Goal: Information Seeking & Learning: Learn about a topic

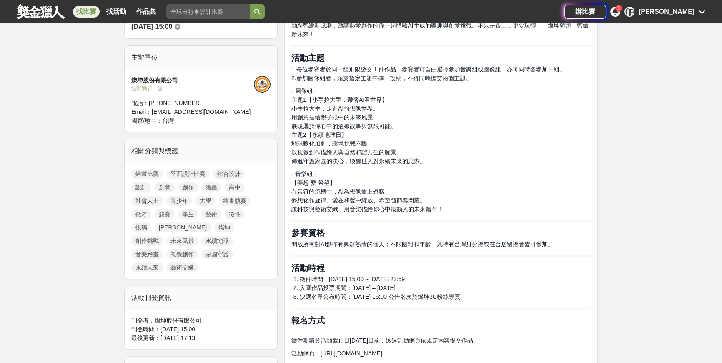
scroll to position [265, 0]
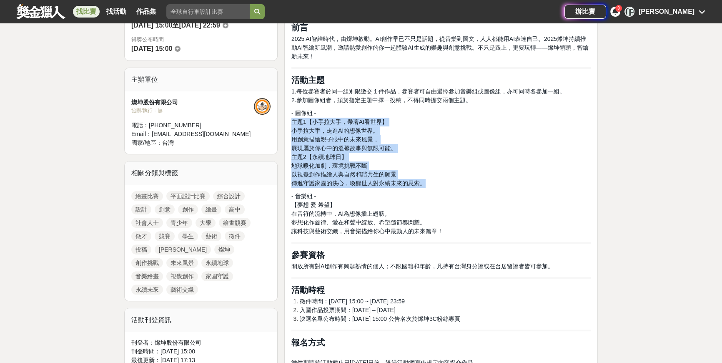
drag, startPoint x: 291, startPoint y: 121, endPoint x: 423, endPoint y: 182, distance: 145.2
click at [423, 182] on p "- 圖像組 - 主題1【小手拉大手，帶著AI看世界】 小手拉大手，走進AI的想像世界。 用創意描繪親子眼中的未來風景， 展現屬於你心中的溫馨故事與無限可能。 …" at bounding box center [440, 148] width 299 height 79
copy p "主題1【小手拉大手，帶著AI看世界】 小手拉大手，走進AI的想像世界。 用創意描繪親子眼中的未來風景， 展現屬於你心中的溫馨故事與無限可能。 主題2【永續地球…"
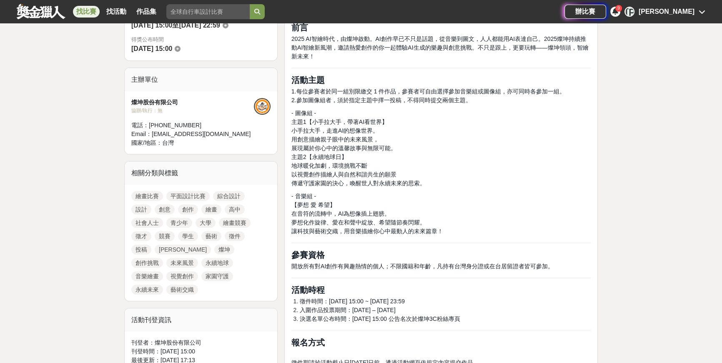
click at [464, 192] on p "- 音樂組 - 【夢想 愛 希望】 在音符的流轉中，AI為想像插上翅膀。 夢想化作旋律、愛在和聲中綻放、希望隨節奏閃耀。 讓科技與藝術交織，用音樂描繪你心中最…" at bounding box center [440, 214] width 299 height 44
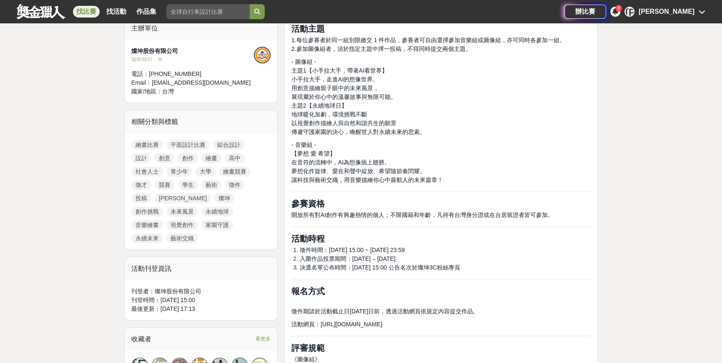
scroll to position [303, 0]
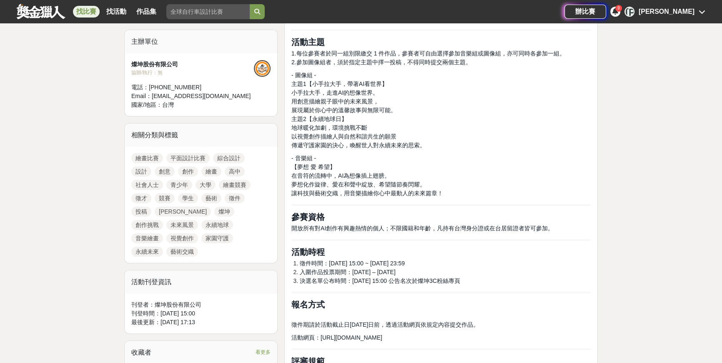
click at [551, 163] on p "- 音樂組 - 【夢想 愛 希望】 在音符的流轉中，AI為想像插上翅膀。 夢想化作旋律、愛在和聲中綻放、希望隨節奏閃耀。 讓科技與藝術交織，用音樂描繪你心中最…" at bounding box center [440, 176] width 299 height 44
click at [508, 181] on p "- 音樂組 - 【夢想 愛 希望】 在音符的流轉中，AI為想像插上翅膀。 夢想化作旋律、愛在和聲中綻放、希望隨節奏閃耀。 讓科技與藝術交織，用音樂描繪你心中最…" at bounding box center [440, 176] width 299 height 44
click at [538, 184] on p "- 音樂組 - 【夢想 愛 希望】 在音符的流轉中，AI為想像插上翅膀。 夢想化作旋律、愛在和聲中綻放、希望隨節奏閃耀。 讓科技與藝術交織，用音樂描繪你心中最…" at bounding box center [440, 176] width 299 height 44
drag, startPoint x: 290, startPoint y: 144, endPoint x: 428, endPoint y: 146, distance: 138.0
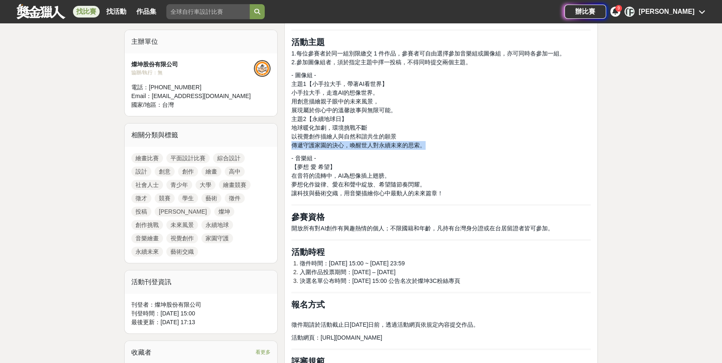
copy span "傳遞守護家園的決心，喚醒世人對永續未來的思索。"
click at [416, 128] on p "- 圖像組 - 主題1【小手拉大手，帶著AI看世界】 小手拉大手，走進AI的想像世界。 用創意描繪親子眼中的未來風景， 展現屬於你心中的溫馨故事與無限可能。 …" at bounding box center [440, 110] width 299 height 79
drag, startPoint x: 291, startPoint y: 127, endPoint x: 313, endPoint y: 126, distance: 21.3
click at [313, 126] on span "地球暖化加劇，環境挑戰不斷" at bounding box center [329, 127] width 76 height 7
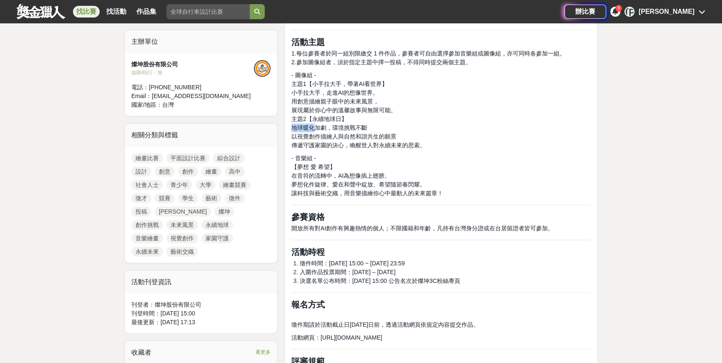
copy span "地球暖化"
click at [489, 175] on p "- 音樂組 - 【夢想 愛 希望】 在音符的流轉中，AI為想像插上翅膀。 夢想化作旋律、愛在和聲中綻放、希望隨節奏閃耀。 讓科技與藝術交織，用音樂描繪你心中最…" at bounding box center [440, 176] width 299 height 44
click at [448, 138] on p "- 圖像組 - 主題1【小手拉大手，帶著AI看世界】 小手拉大手，走進AI的想像世界。 用創意描繪親子眼中的未來風景， 展現屬於你心中的溫馨故事與無限可能。 …" at bounding box center [440, 110] width 299 height 79
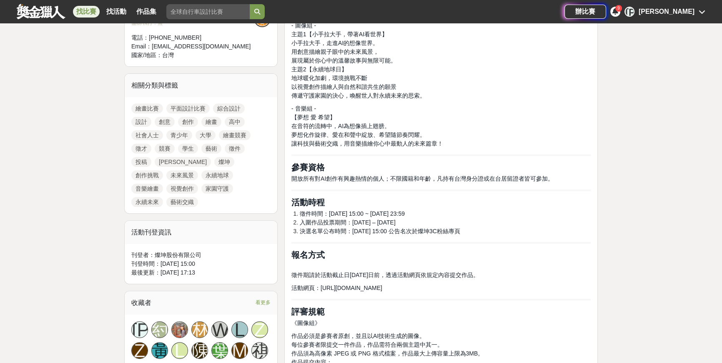
scroll to position [341, 0]
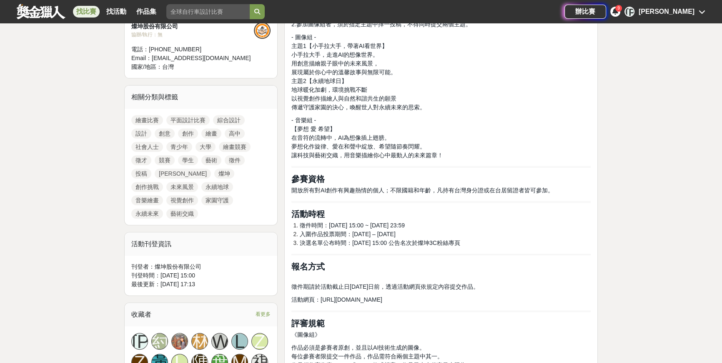
click at [618, 13] on icon at bounding box center [615, 11] width 6 height 7
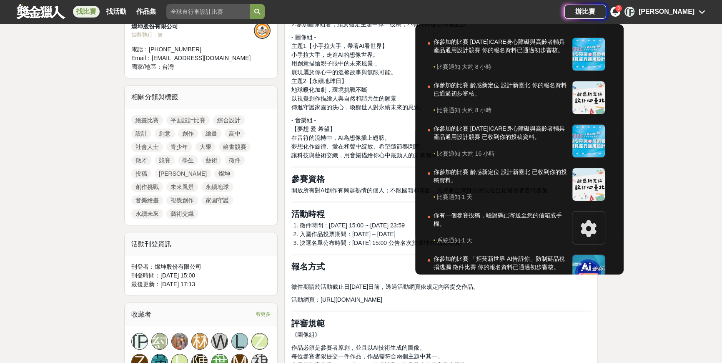
click at [666, 138] on div at bounding box center [361, 181] width 722 height 363
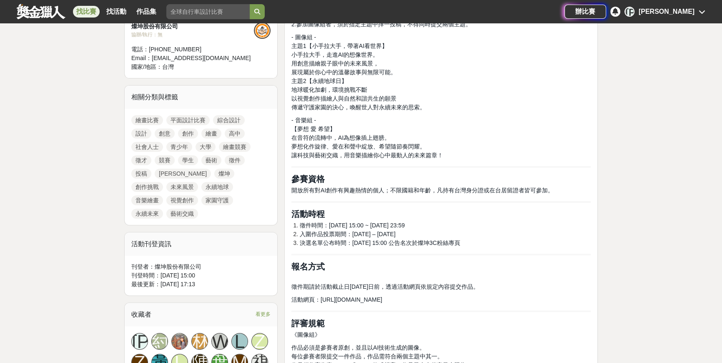
click at [485, 143] on p "- 音樂組 - 【夢想 愛 希望】 在音符的流轉中，AI為想像插上翅膀。 夢想化作旋律、愛在和聲中綻放、希望隨節奏閃耀。 讓科技與藝術交織，用音樂描繪你心中最…" at bounding box center [440, 138] width 299 height 44
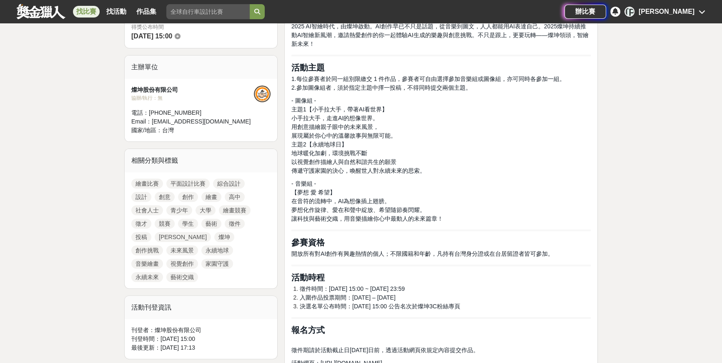
scroll to position [265, 0]
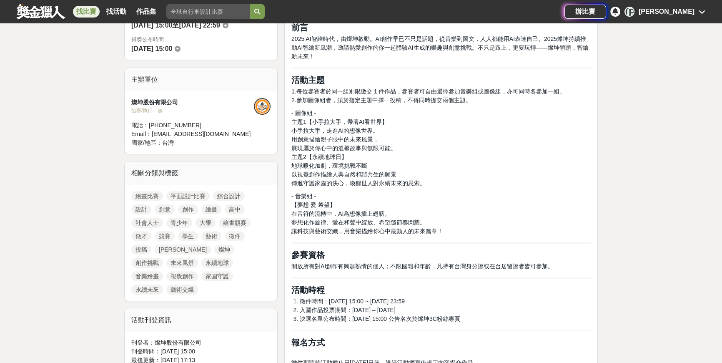
click at [434, 168] on p "- 圖像組 - 主題1【小手拉大手，帶著AI看世界】 小手拉大手，走進AI的想像世界。 用創意描繪親子眼中的未來風景， 展現屬於你心中的溫馨故事與無限可能。 …" at bounding box center [440, 148] width 299 height 79
drag, startPoint x: 292, startPoint y: 164, endPoint x: 397, endPoint y: 173, distance: 105.4
click at [397, 173] on p "- 圖像組 - 主題1【小手拉大手，帶著AI看世界】 小手拉大手，走進AI的想像世界。 用創意描繪親子眼中的未來風景， 展現屬於你心中的溫馨故事與無限可能。 …" at bounding box center [440, 148] width 299 height 79
copy p "地球暖化加劇，環境挑戰不斷 以視覺創作描繪人與自然和諧共生的願景"
click at [474, 163] on p "- 圖像組 - 主題1【小手拉大手，帶著AI看世界】 小手拉大手，走進AI的想像世界。 用創意描繪親子眼中的未來風景， 展現屬於你心中的溫馨故事與無限可能。 …" at bounding box center [440, 148] width 299 height 79
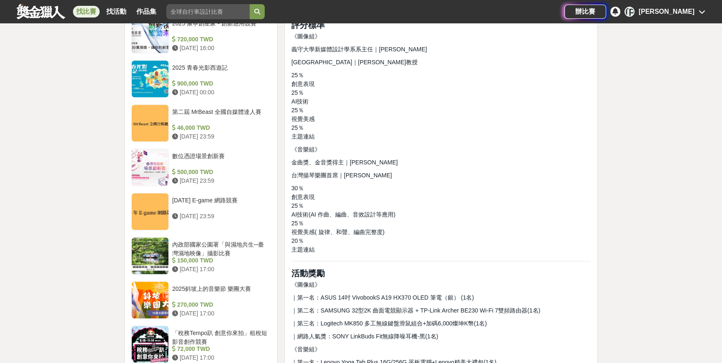
scroll to position [834, 0]
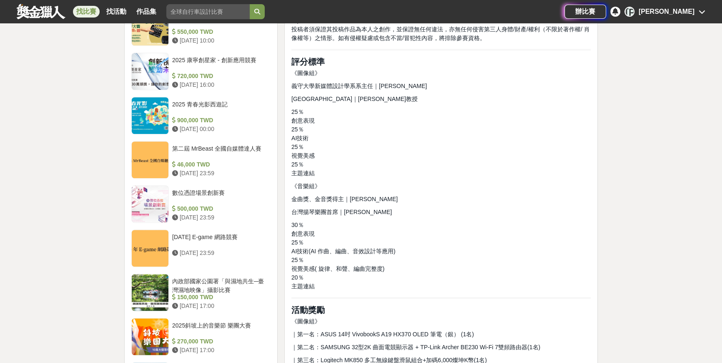
click at [453, 127] on p "25％ 創意表現 25％ AI技術 25％ 視覺美感 25％ 主題連結" at bounding box center [440, 143] width 299 height 70
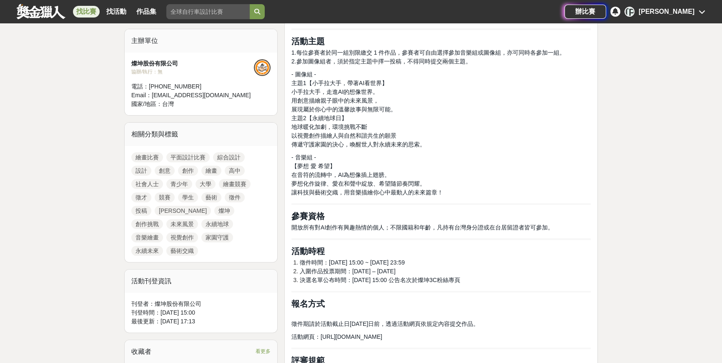
scroll to position [303, 0]
click at [483, 154] on p "- 音樂組 - 【夢想 愛 希望】 在音符的流轉中，AI為想像插上翅膀。 夢想化作旋律、愛在和聲中綻放、希望隨節奏閃耀。 讓科技與藝術交織，用音樂描繪你心中最…" at bounding box center [440, 176] width 299 height 44
drag, startPoint x: 333, startPoint y: 134, endPoint x: 377, endPoint y: 133, distance: 44.2
click at [377, 133] on span "以視覺創作描繪人與自然和諧共生的願景" at bounding box center [343, 136] width 105 height 7
copy span "人與自然和諧共生"
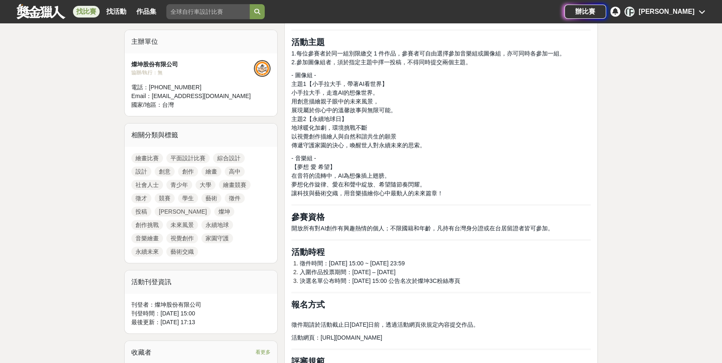
click at [454, 121] on p "- 圖像組 - 主題1【小手拉大手，帶著AI看世界】 小手拉大手，走進AI的想像世界。 用創意描繪親子眼中的未來風景， 展現屬於你心中的溫馨故事與無限可能。 …" at bounding box center [440, 110] width 299 height 79
